Goal: Task Accomplishment & Management: Manage account settings

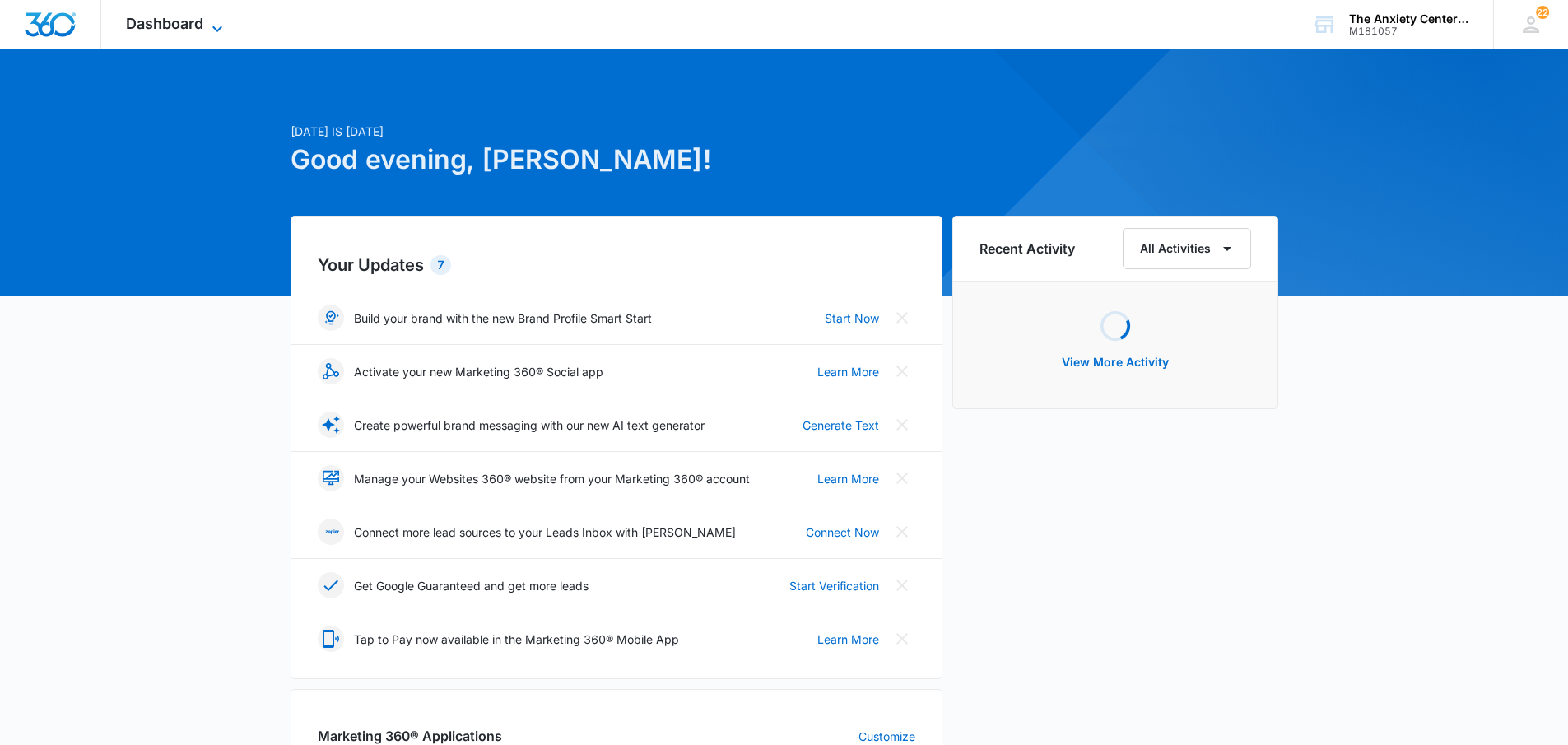
click at [148, 23] on span "Dashboard" at bounding box center [164, 24] width 78 height 18
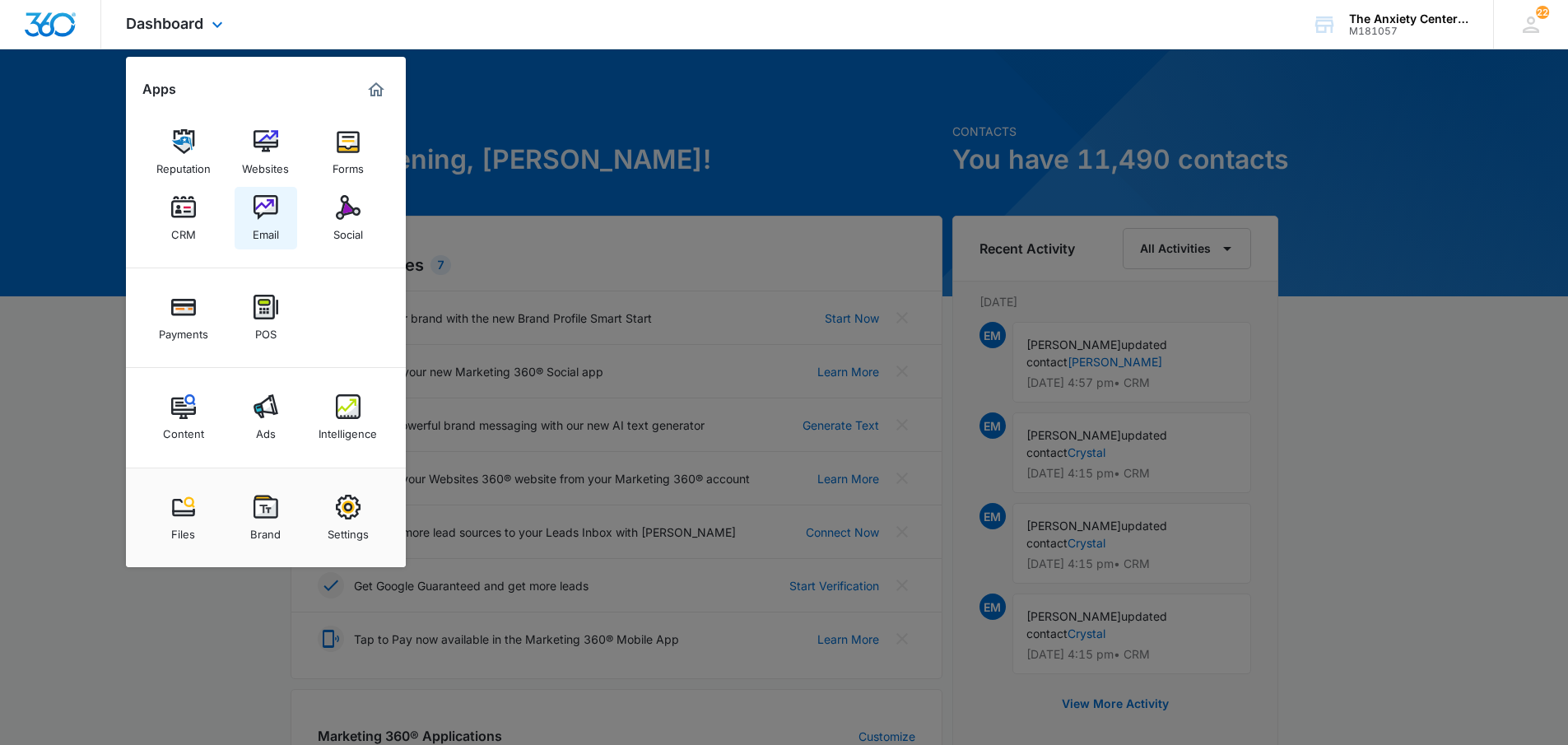
click at [273, 200] on img at bounding box center [266, 207] width 25 height 25
